Goal: Transaction & Acquisition: Purchase product/service

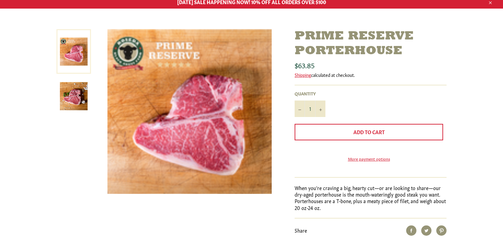
scroll to position [89, 0]
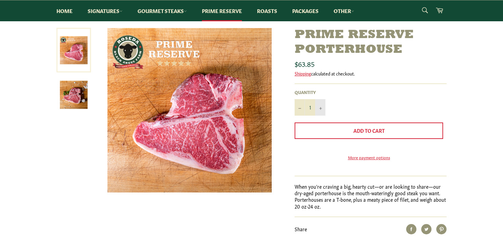
click at [322, 107] on icon "Increase item quantity by one" at bounding box center [320, 108] width 3 height 3
type input "4"
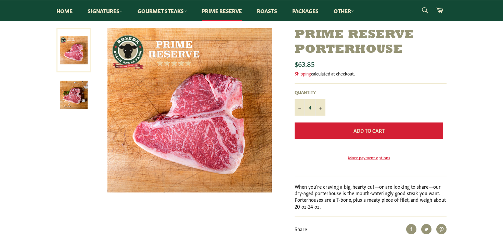
click at [365, 134] on span "Add to Cart" at bounding box center [369, 130] width 31 height 7
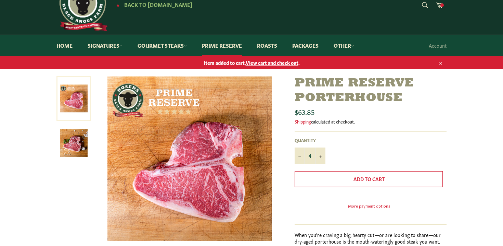
scroll to position [0, 0]
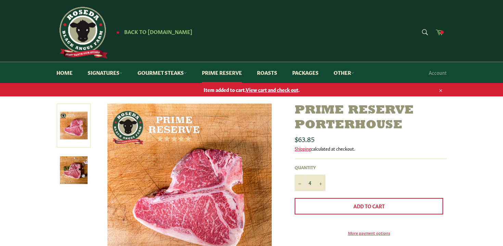
click at [441, 34] on icon at bounding box center [440, 32] width 8 height 8
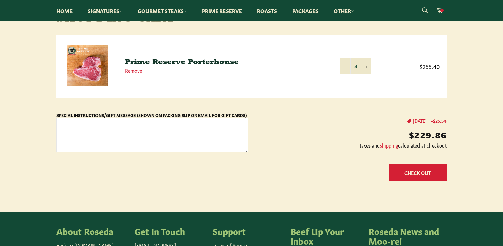
scroll to position [105, 0]
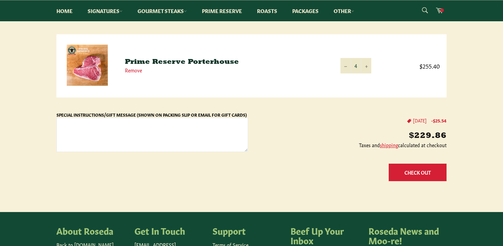
click at [403, 173] on button "Check Out" at bounding box center [418, 171] width 58 height 17
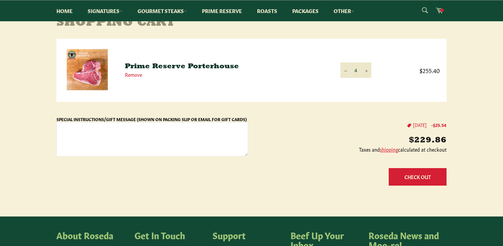
scroll to position [90, 0]
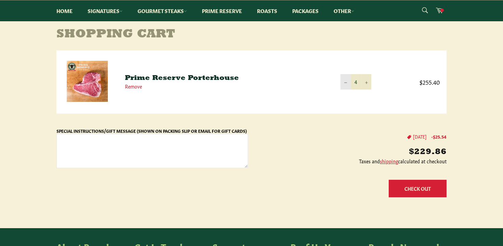
click at [343, 83] on button "−" at bounding box center [346, 81] width 10 height 15
click at [347, 83] on icon "Reduce item quantity by one" at bounding box center [345, 82] width 3 height 3
click at [137, 85] on link "Remove" at bounding box center [133, 86] width 17 height 7
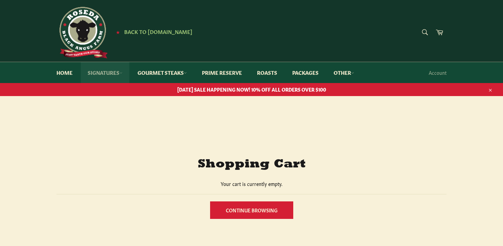
click at [113, 74] on link "Signatures" at bounding box center [105, 72] width 49 height 21
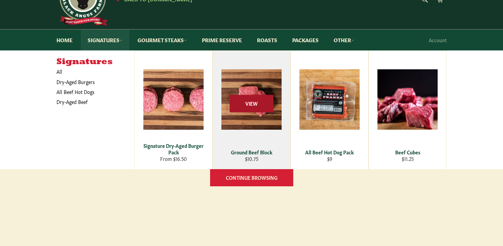
scroll to position [34, 0]
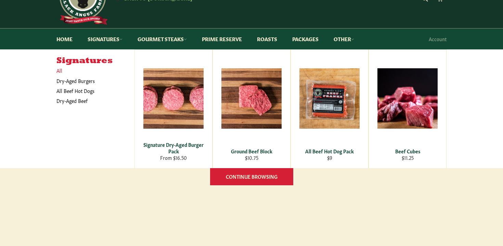
click at [59, 72] on link "All" at bounding box center [94, 70] width 82 height 10
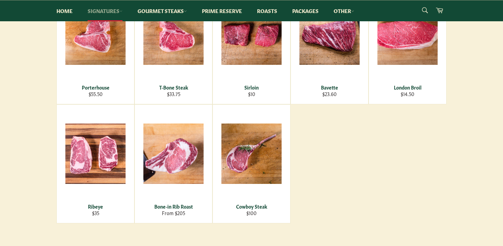
scroll to position [285, 0]
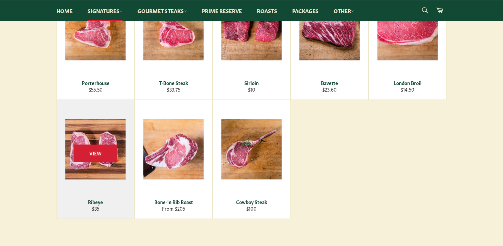
click at [97, 199] on div "Ribeye" at bounding box center [95, 201] width 69 height 7
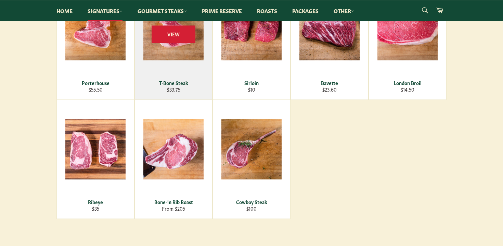
scroll to position [0, 0]
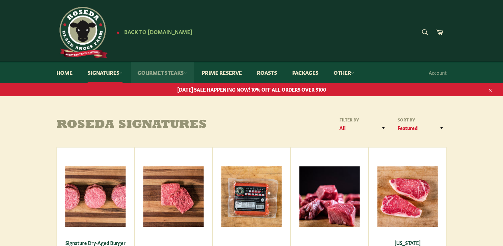
click at [170, 74] on link "Gourmet Steaks" at bounding box center [162, 72] width 63 height 21
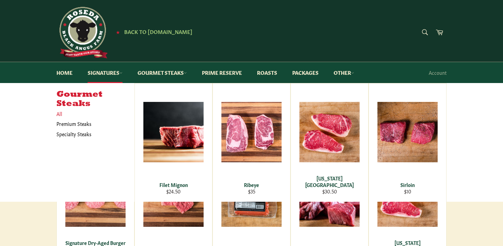
click at [62, 115] on link "All" at bounding box center [94, 114] width 82 height 10
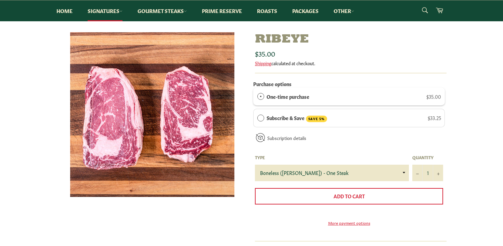
scroll to position [84, 0]
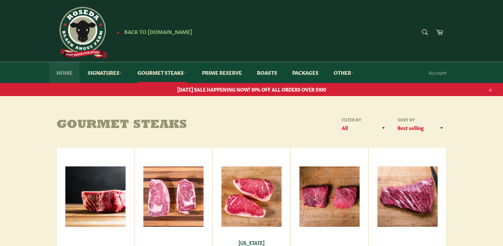
click at [61, 70] on link "Home" at bounding box center [65, 72] width 30 height 21
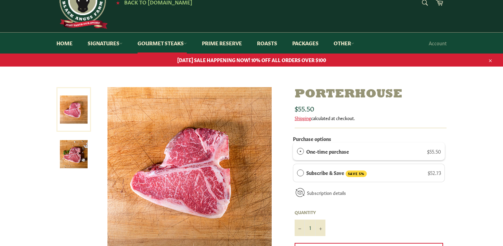
scroll to position [30, 0]
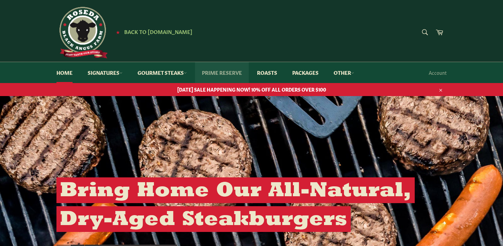
click at [236, 72] on link "Prime Reserve" at bounding box center [222, 72] width 54 height 21
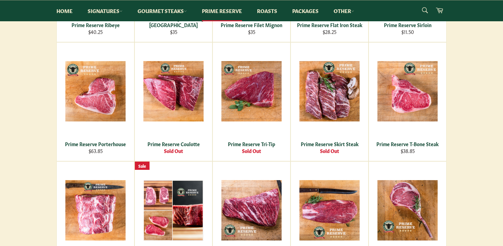
scroll to position [248, 0]
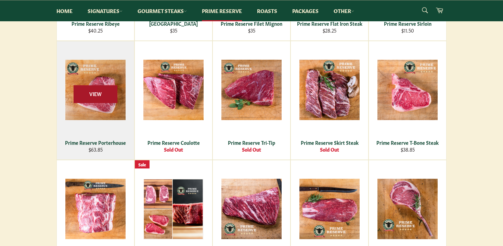
click at [102, 95] on span "View" at bounding box center [96, 93] width 44 height 17
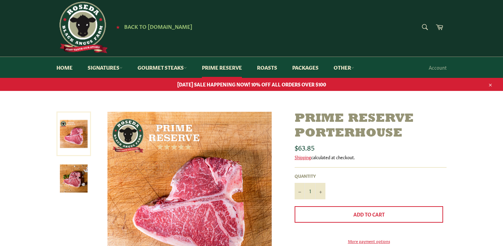
scroll to position [3, 0]
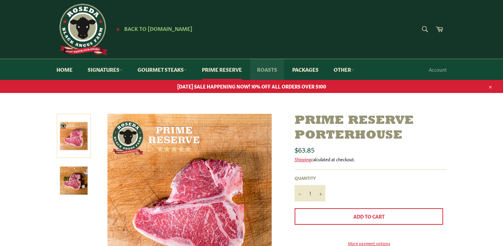
click at [273, 70] on link "Roasts" at bounding box center [267, 69] width 34 height 21
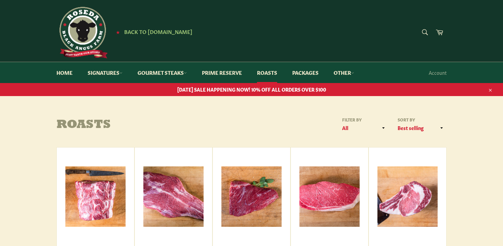
click at [81, 28] on img at bounding box center [82, 32] width 51 height 51
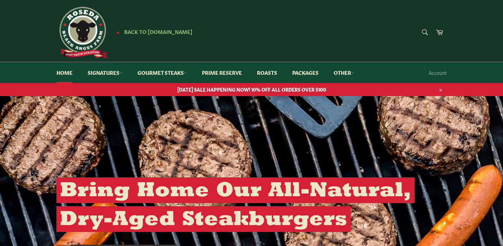
click at [441, 91] on icon "button" at bounding box center [441, 90] width 5 height 5
